Goal: Task Accomplishment & Management: Use online tool/utility

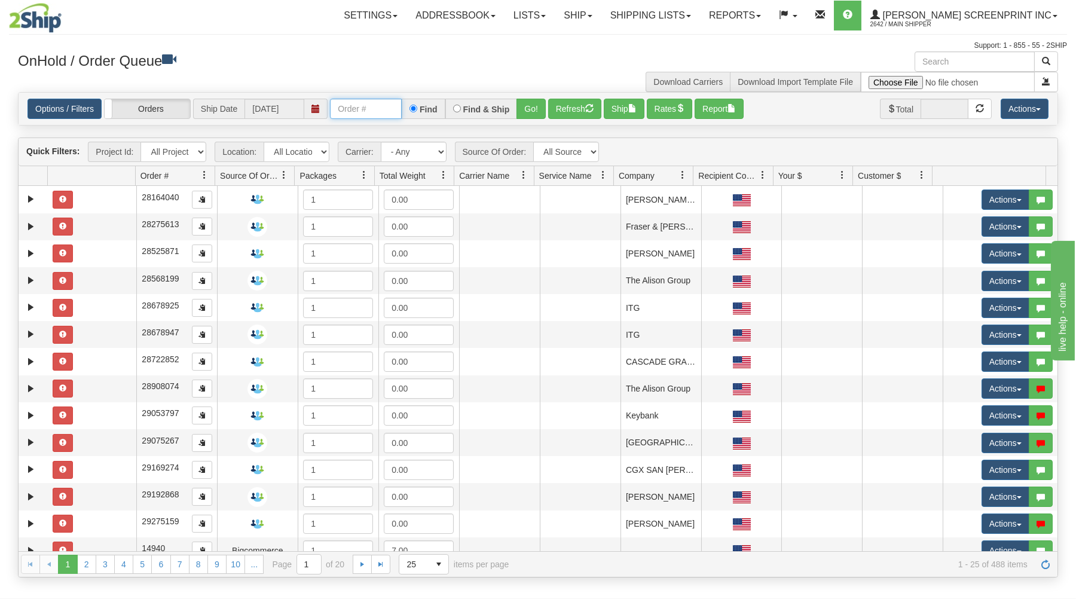
click at [354, 109] on input "text" at bounding box center [366, 109] width 72 height 20
type input "31561790"
click at [520, 105] on button "Go!" at bounding box center [530, 109] width 29 height 20
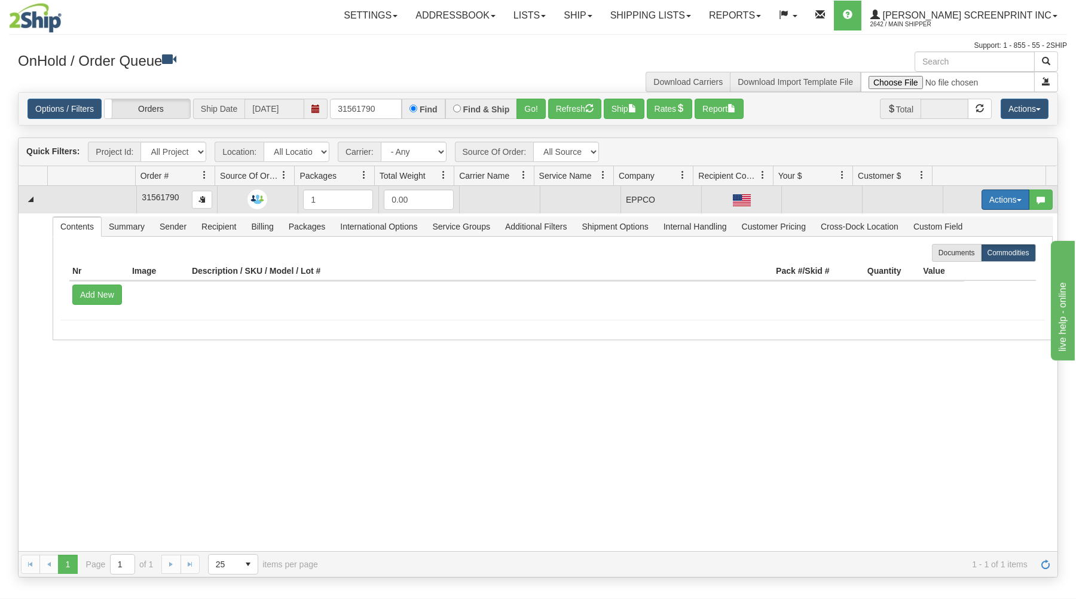
click at [996, 198] on button "Actions" at bounding box center [1005, 199] width 48 height 20
click at [966, 221] on link "Open" at bounding box center [981, 223] width 96 height 16
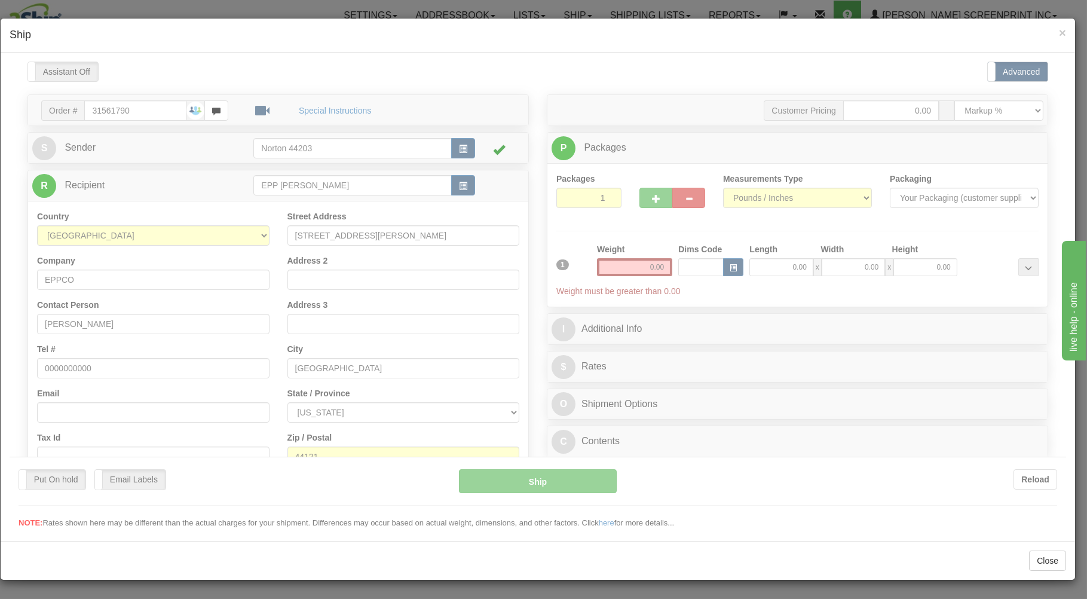
type input "4.65"
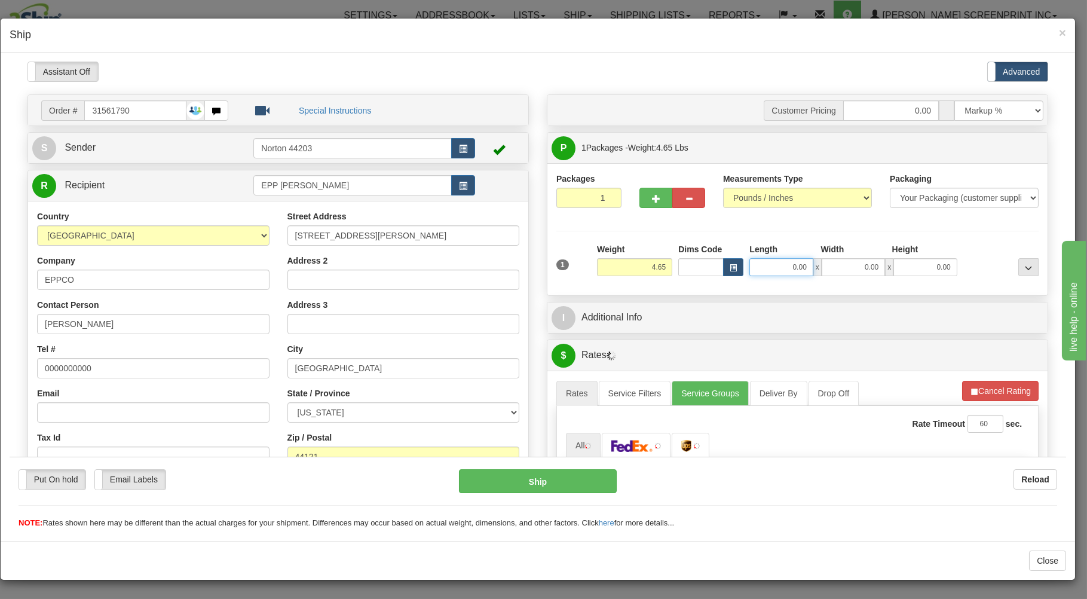
click at [766, 269] on input "0.00" at bounding box center [780, 267] width 63 height 18
type input "29.00"
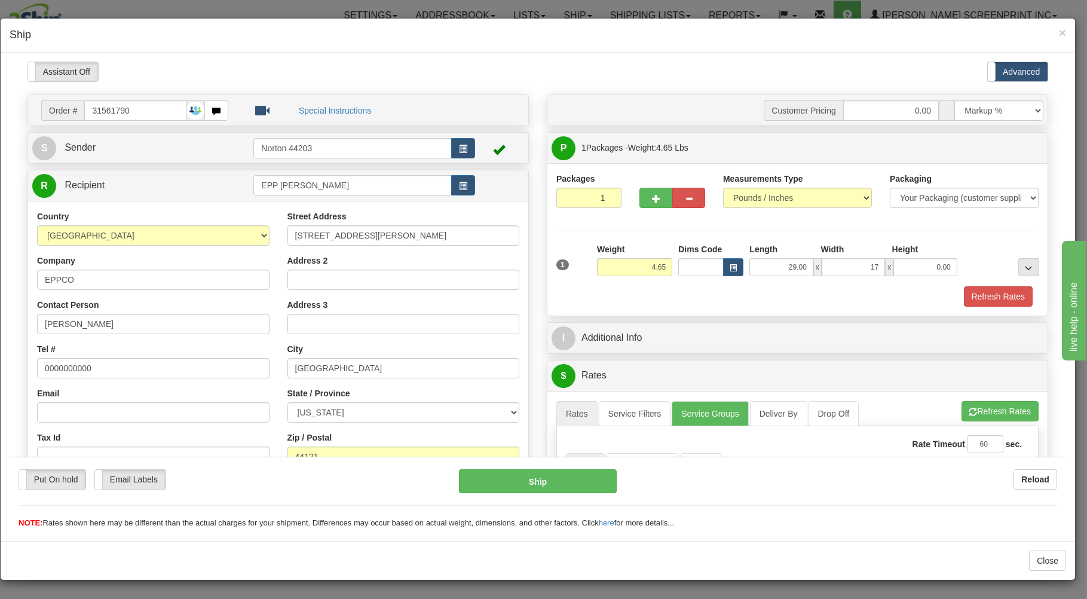
type input "17.00"
type input "4.00"
click at [638, 305] on div "Refresh Rates" at bounding box center [797, 296] width 488 height 20
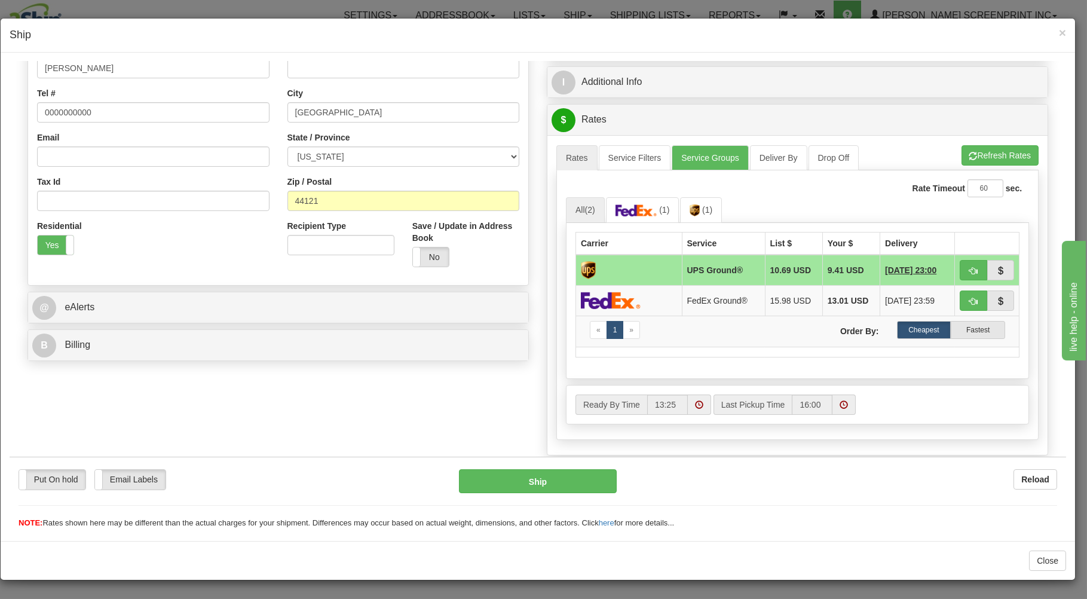
scroll to position [320, 0]
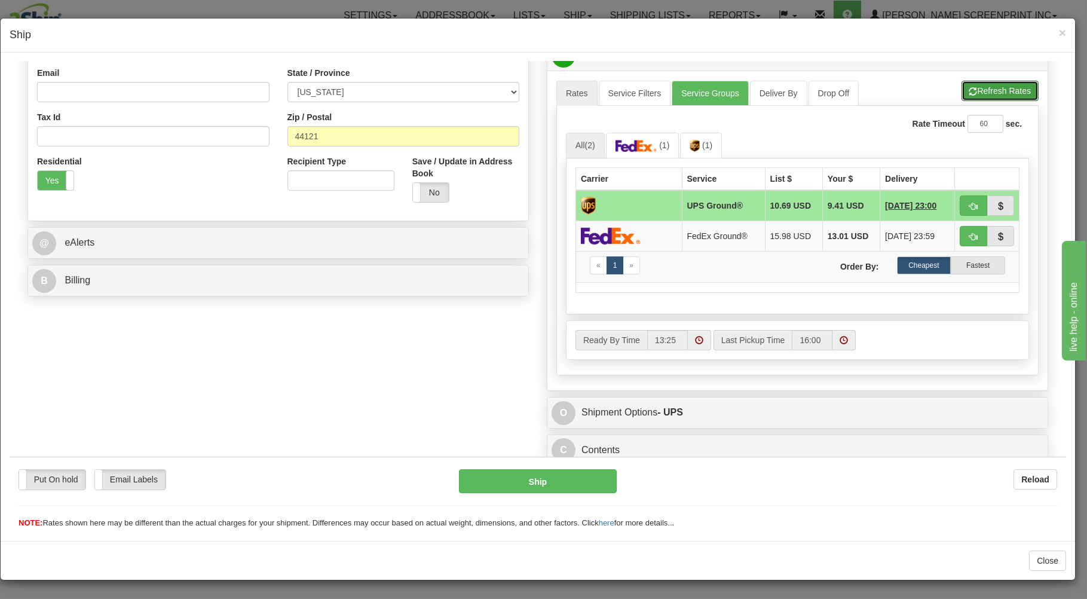
click at [972, 87] on button "Refresh Rates" at bounding box center [1000, 90] width 77 height 20
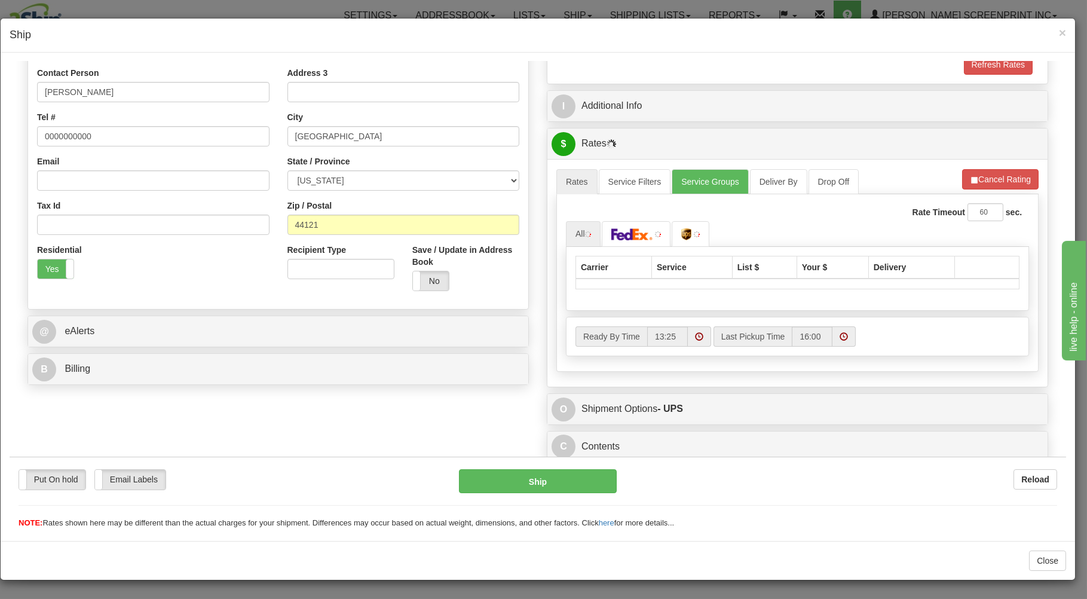
scroll to position [235, 0]
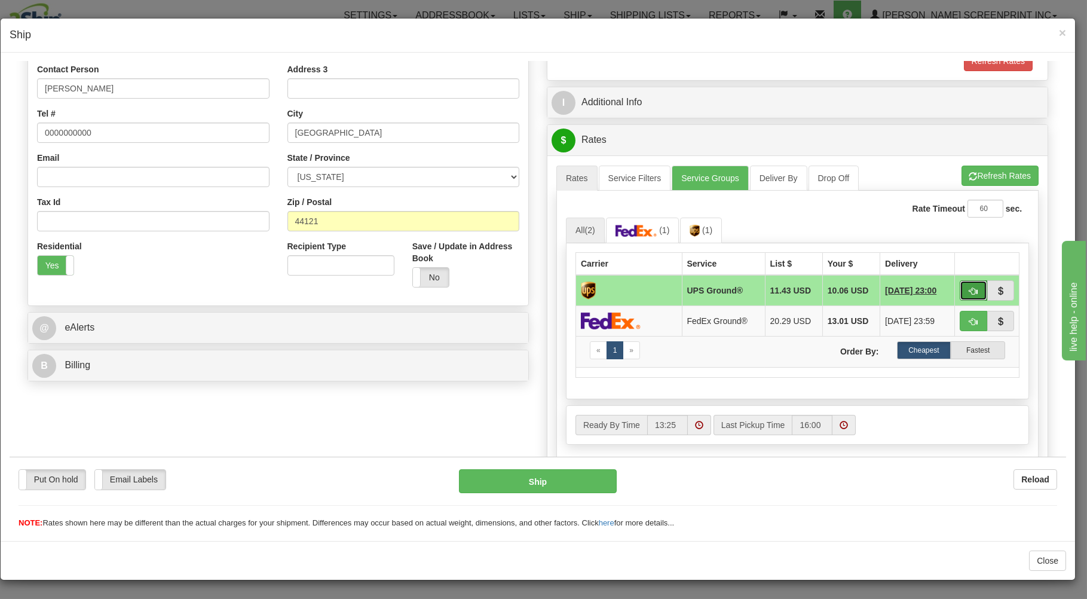
click at [962, 286] on button "button" at bounding box center [973, 290] width 27 height 20
type input "03"
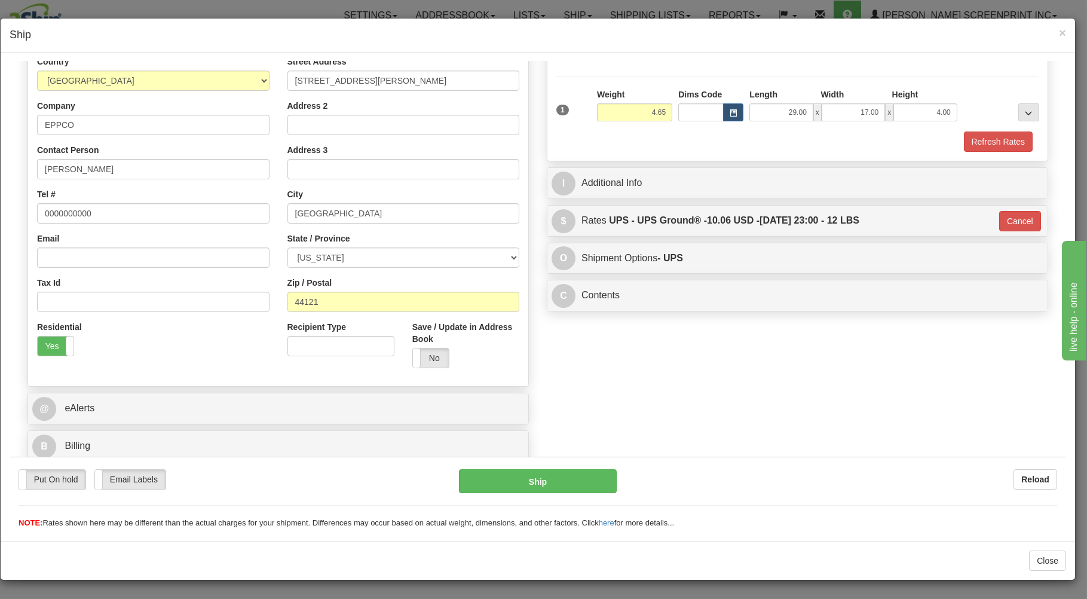
scroll to position [157, 0]
click at [561, 476] on button "Ship" at bounding box center [538, 481] width 158 height 24
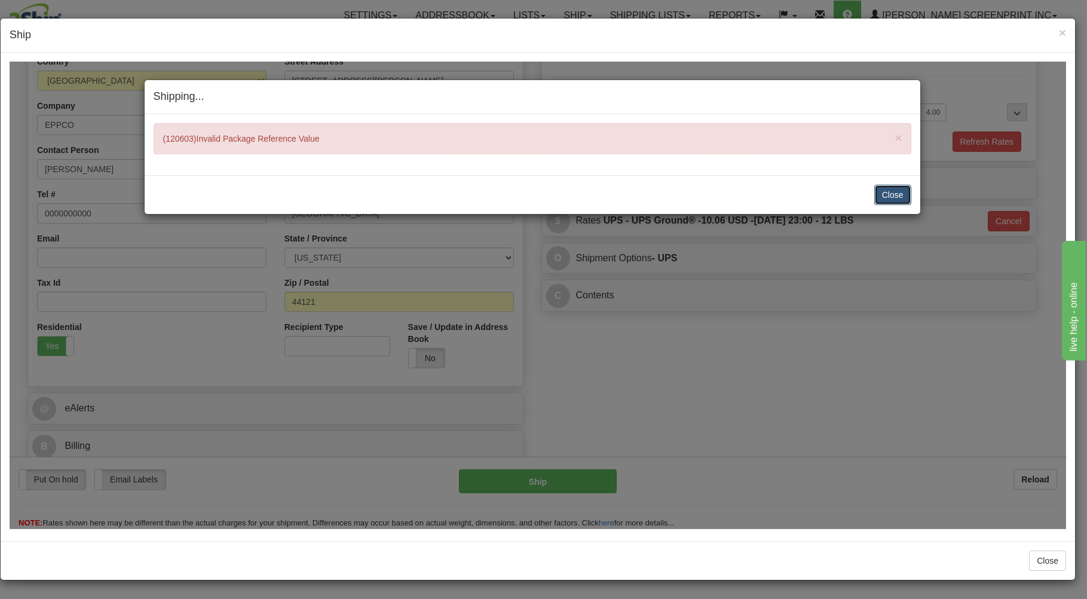
click at [903, 191] on button "Close" at bounding box center [892, 194] width 37 height 20
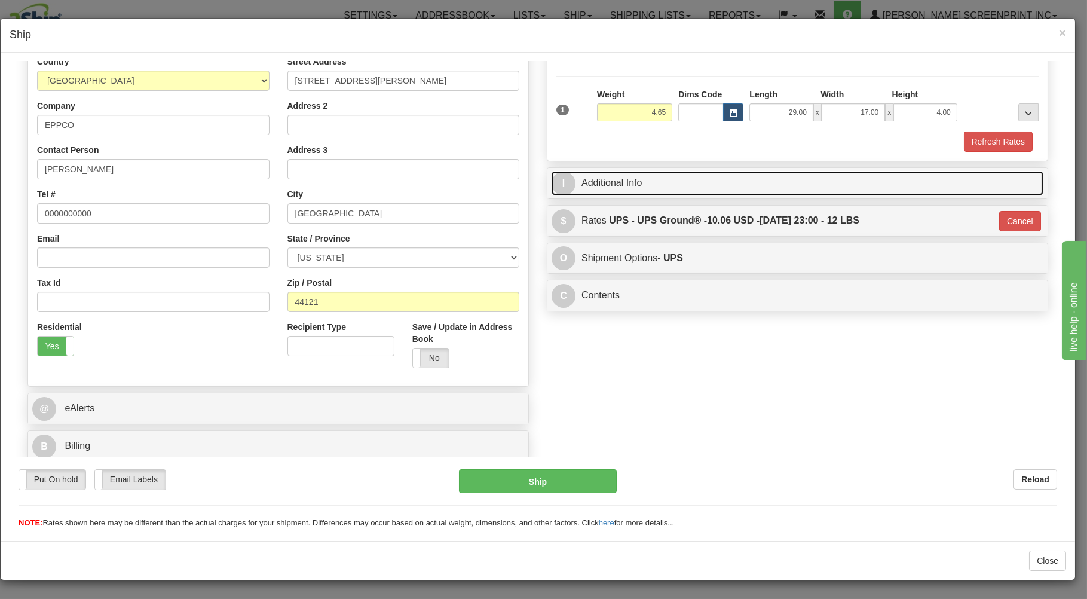
click at [682, 182] on link "I Additional Info" at bounding box center [798, 182] width 492 height 25
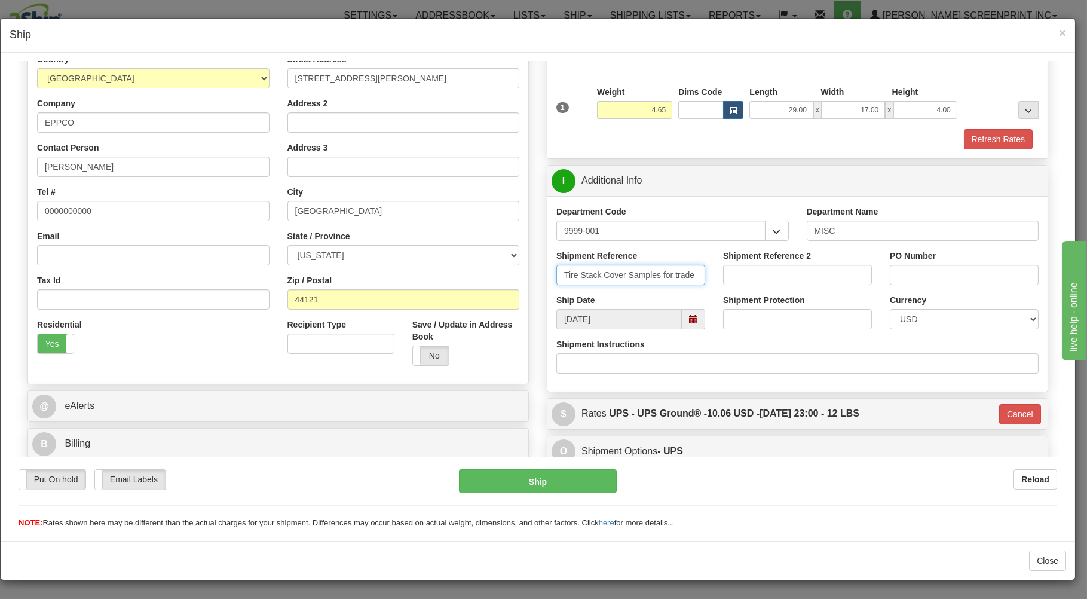
click at [668, 274] on input "Tire Stack Cover Samples for trade show" at bounding box center [630, 274] width 149 height 20
type input "Tire Stack Cover Samples trade show"
click at [574, 474] on button "Ship" at bounding box center [538, 481] width 158 height 24
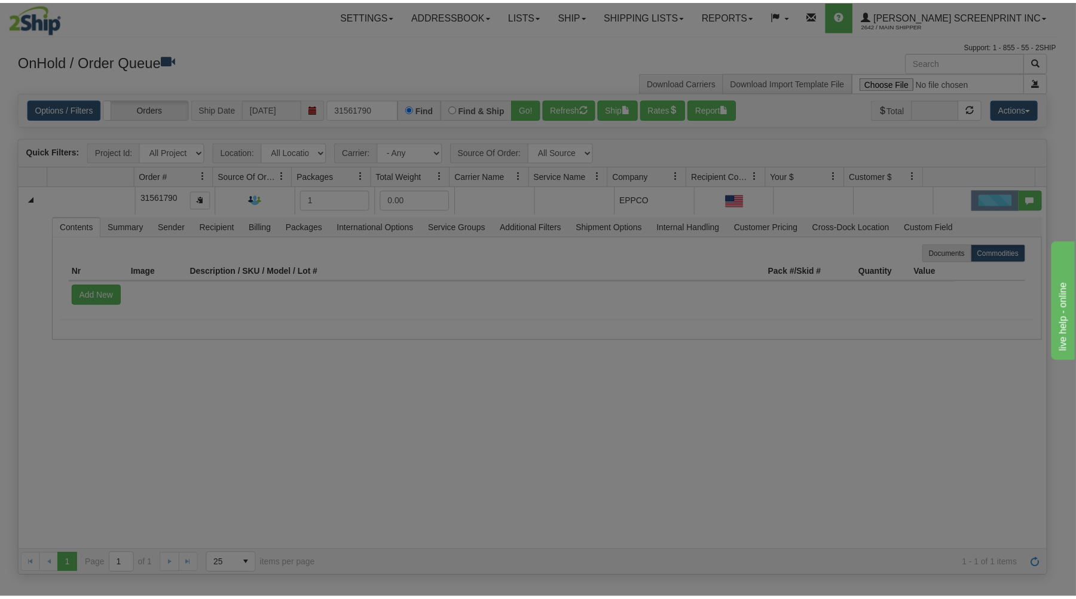
scroll to position [0, 0]
